Goal: Find specific page/section: Find specific page/section

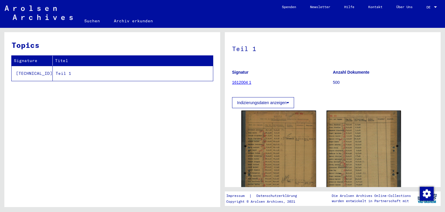
scroll to position [3, 0]
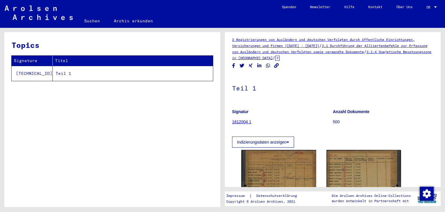
click at [248, 121] on link "1612004 1" at bounding box center [241, 121] width 19 height 5
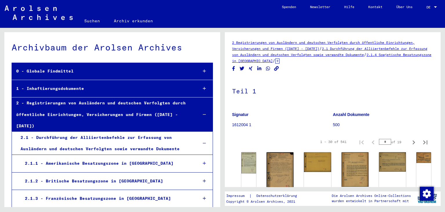
drag, startPoint x: 381, startPoint y: 140, endPoint x: 391, endPoint y: 139, distance: 10.2
click at [391, 139] on input "*" at bounding box center [385, 142] width 12 height 6
type input "*"
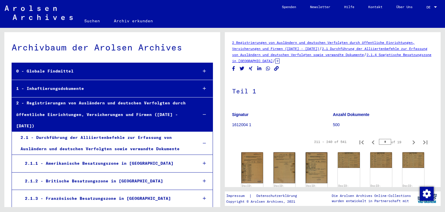
drag, startPoint x: 383, startPoint y: 142, endPoint x: 391, endPoint y: 141, distance: 7.9
click at [391, 141] on input "*" at bounding box center [385, 142] width 12 height 6
type input "*"
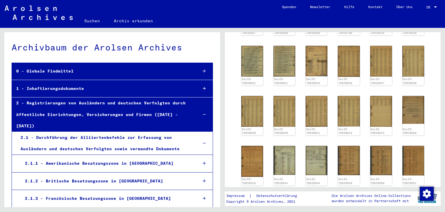
scroll to position [256, 0]
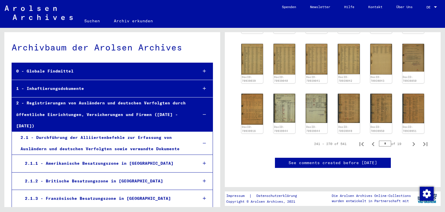
drag, startPoint x: 389, startPoint y: 130, endPoint x: 375, endPoint y: 131, distance: 13.9
click at [379, 141] on input "*" at bounding box center [385, 144] width 12 height 6
type input "**"
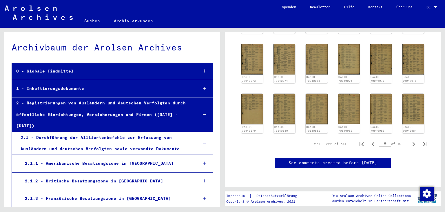
scroll to position [409, 0]
